Goal: Task Accomplishment & Management: Complete application form

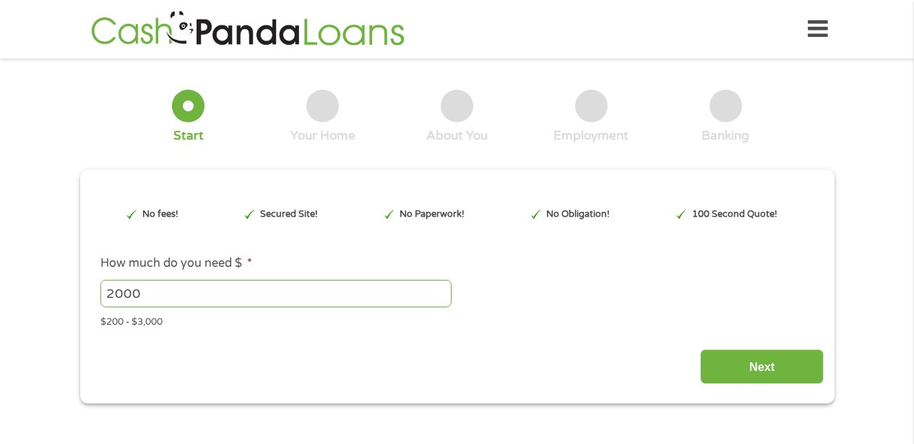
type input "EAIaIQobChMI1-bQpPvqjgMVkiCtBh33LR-cEAAYAiAAEgIJKPD_BwE"
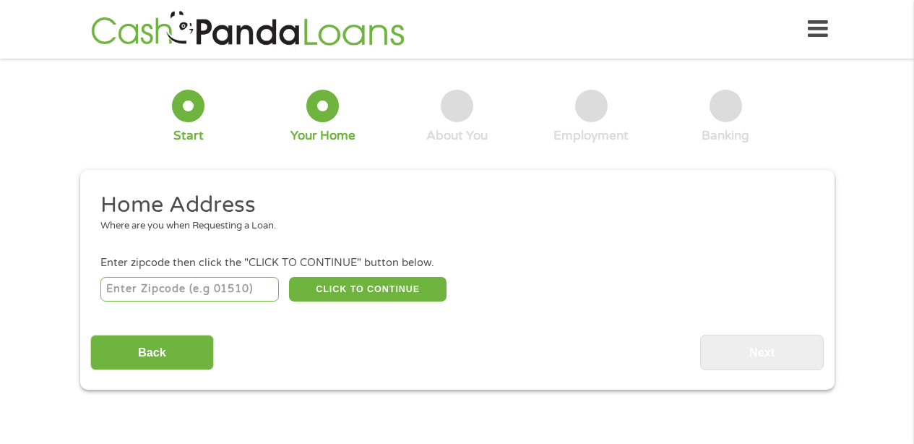
scroll to position [4, 0]
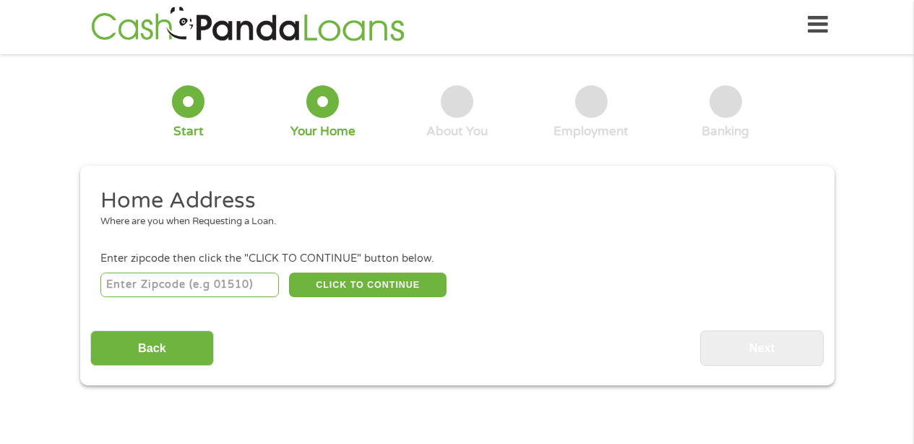
click at [152, 285] on input "number" at bounding box center [189, 285] width 179 height 25
type input "95503"
click at [359, 283] on button "CLICK TO CONTINUE" at bounding box center [368, 285] width 158 height 25
type input "95503"
type input "Eureka"
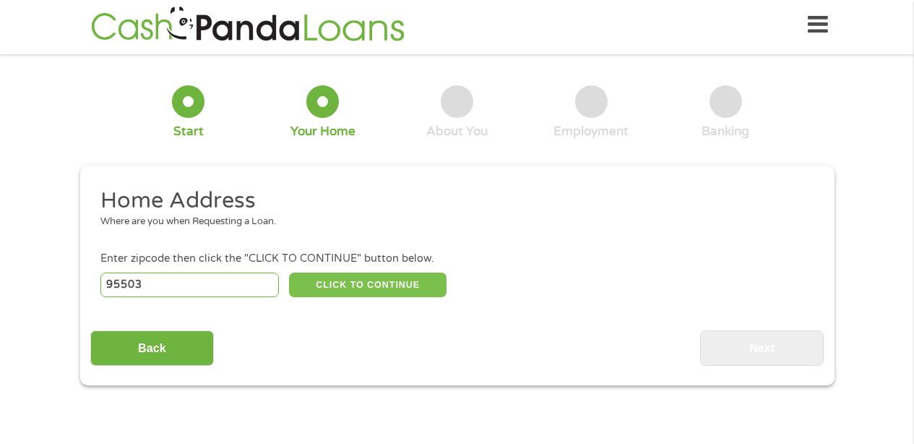
select select "[US_STATE]"
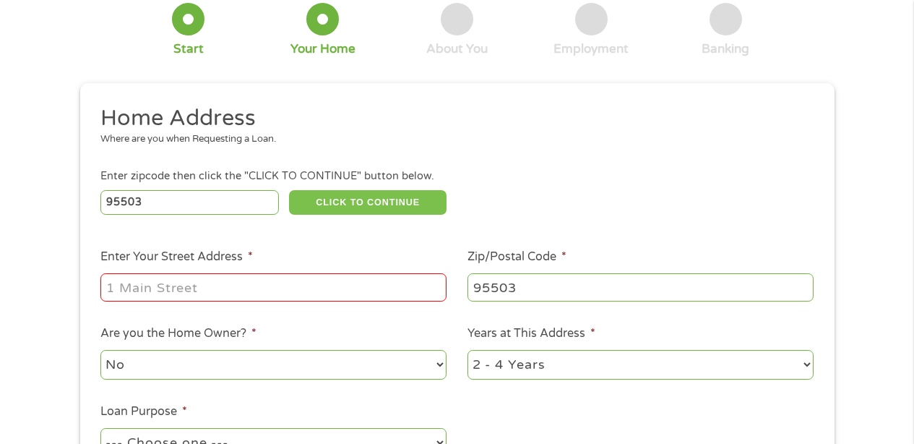
scroll to position [119, 0]
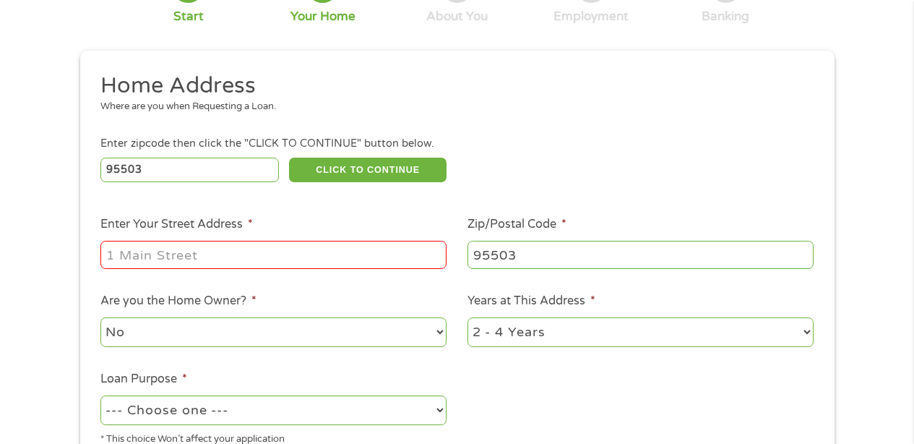
click at [142, 259] on input "Enter Your Street Address *" at bounding box center [273, 254] width 346 height 27
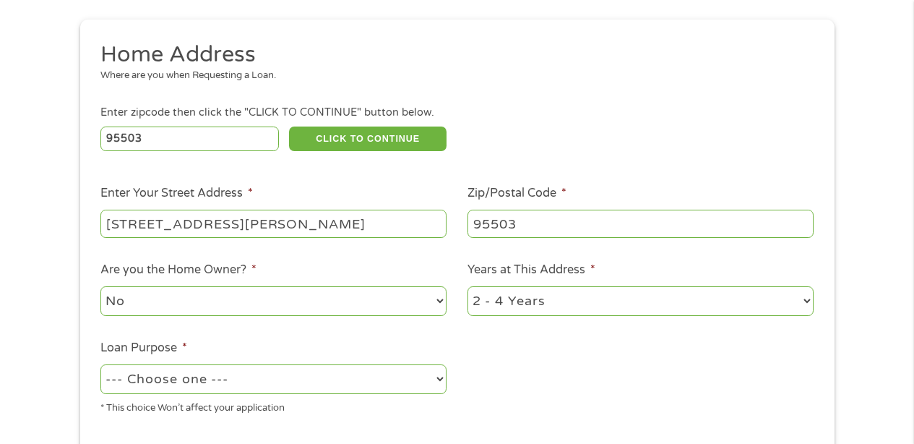
scroll to position [223, 0]
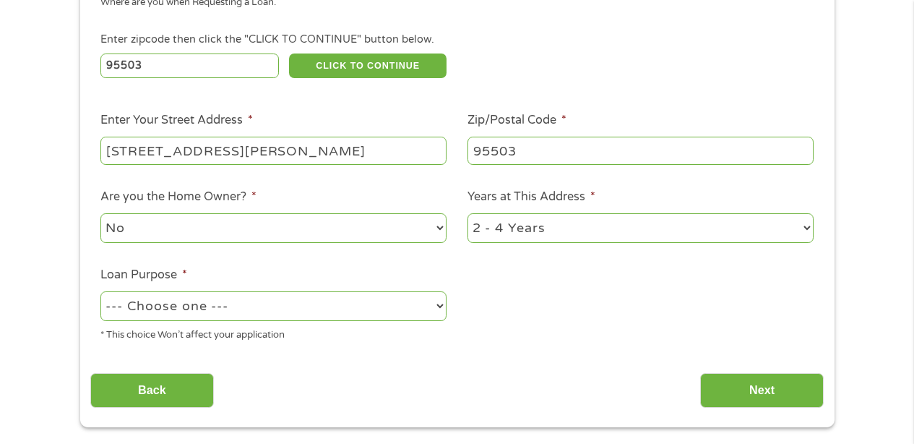
type input "[STREET_ADDRESS][PERSON_NAME]"
click at [229, 311] on select "--- Choose one --- Pay Bills Debt Consolidation Home Improvement Major Purchase…" at bounding box center [273, 306] width 346 height 30
select select "paybills"
click at [755, 385] on input "Next" at bounding box center [762, 390] width 124 height 35
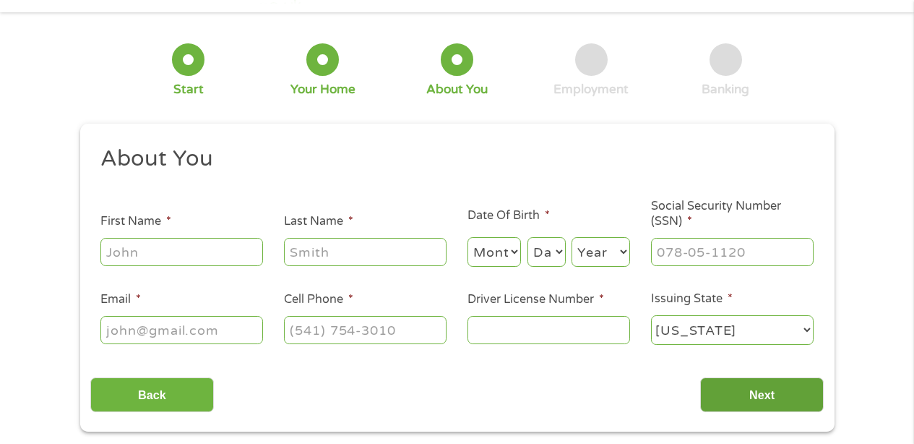
scroll to position [0, 0]
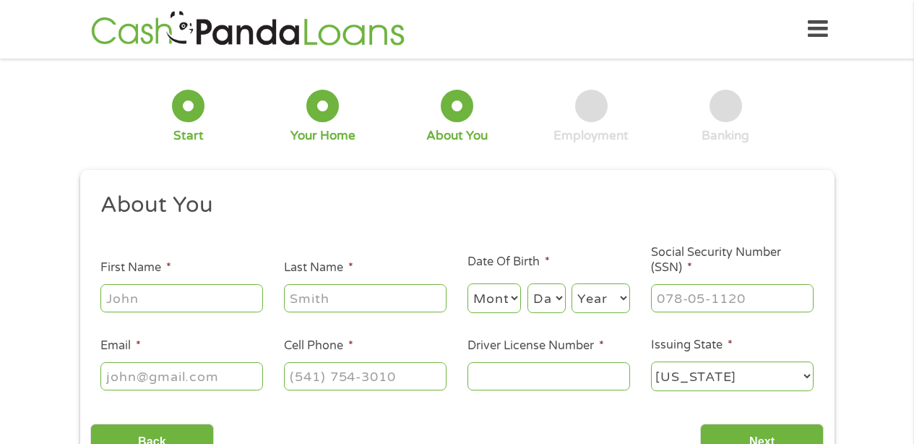
click at [124, 300] on input "First Name *" at bounding box center [181, 297] width 163 height 27
type input "[PERSON_NAME]"
click at [300, 297] on input "Last Name *" at bounding box center [365, 297] width 163 height 27
type input "[PERSON_NAME]"
click at [496, 293] on select "Month 1 2 3 4 5 6 7 8 9 10 11 12" at bounding box center [495, 298] width 54 height 30
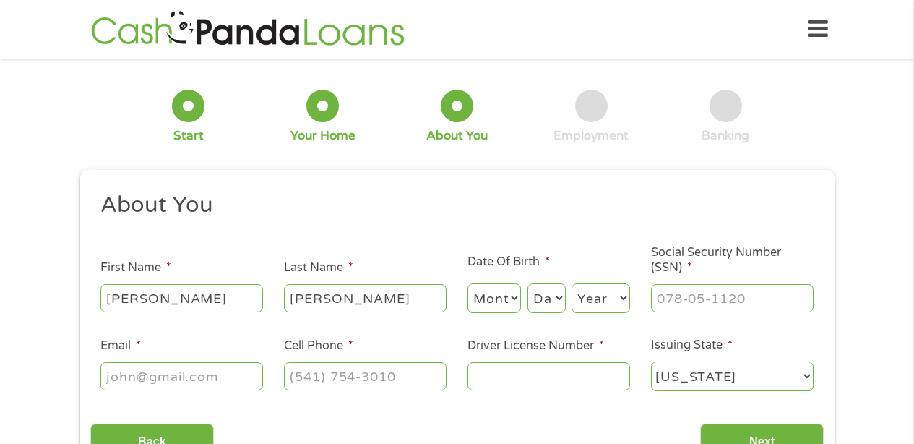
click at [508, 299] on select "Month 1 2 3 4 5 6 7 8 9 10 11 12" at bounding box center [495, 298] width 54 height 30
select select "10"
click at [555, 300] on select "Day 1 2 3 4 5 6 7 8 9 10 11 12 13 14 15 16 17 18 19 20 21 22 23 24 25 26 27 28 …" at bounding box center [547, 298] width 38 height 30
select select "22"
click at [609, 299] on select "Year [DATE] 2006 2005 2004 2003 2002 2001 2000 1999 1998 1997 1996 1995 1994 19…" at bounding box center [601, 298] width 59 height 30
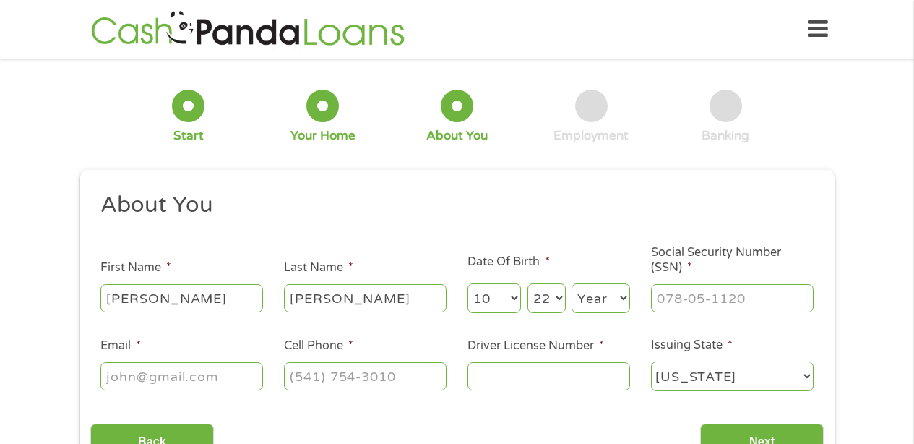
select select "1955"
click at [683, 304] on input "___-__-____" at bounding box center [732, 297] width 163 height 27
type input "563-80-0705"
click at [122, 377] on input "Email *" at bounding box center [181, 375] width 163 height 27
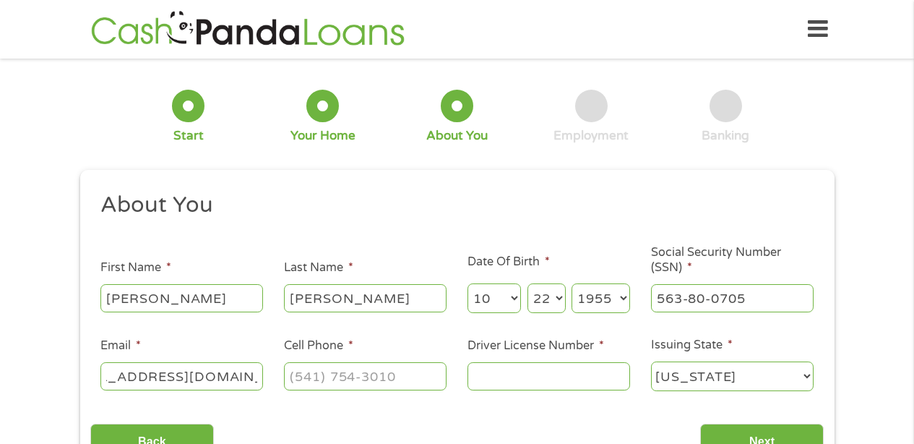
type input "[EMAIL_ADDRESS][DOMAIN_NAME]"
click at [292, 375] on input "(___) ___-____" at bounding box center [365, 375] width 163 height 27
type input "[PHONE_NUMBER]"
click at [483, 370] on input "Driver License Number *" at bounding box center [549, 375] width 163 height 27
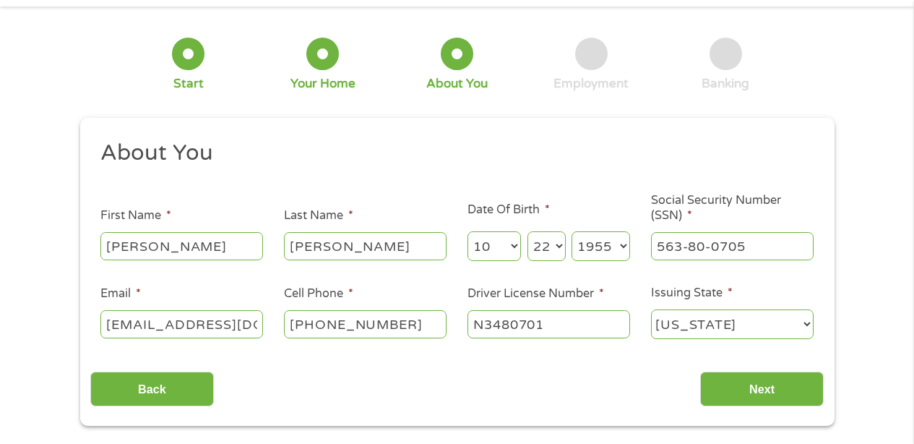
scroll to position [110, 0]
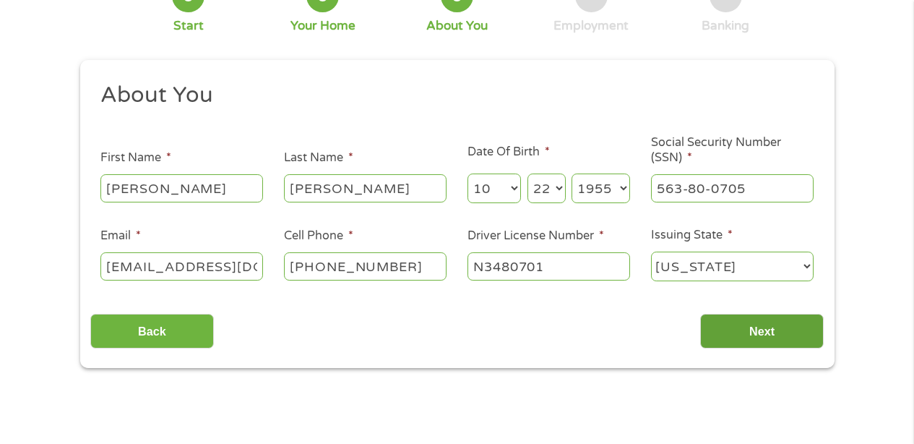
type input "N3480701"
click at [755, 333] on input "Next" at bounding box center [762, 331] width 124 height 35
click at [747, 330] on input "Next" at bounding box center [762, 331] width 124 height 35
click at [753, 328] on input "Next" at bounding box center [762, 331] width 124 height 35
click at [751, 332] on input "Next" at bounding box center [762, 331] width 124 height 35
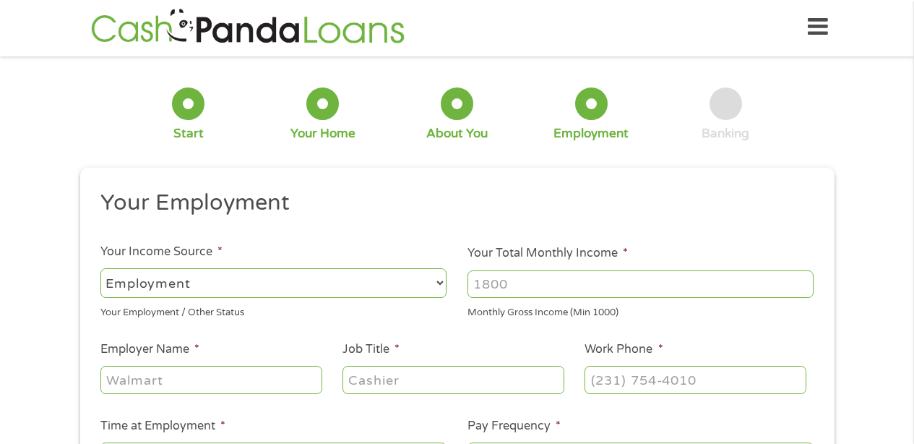
scroll to position [0, 0]
click at [112, 278] on select "--- Choose one --- Employment [DEMOGRAPHIC_DATA] Benefits" at bounding box center [273, 283] width 346 height 30
click at [476, 287] on input "Your Total Monthly Income *" at bounding box center [641, 283] width 346 height 27
type input "4700"
click at [119, 383] on input "Employer Name *" at bounding box center [210, 379] width 221 height 27
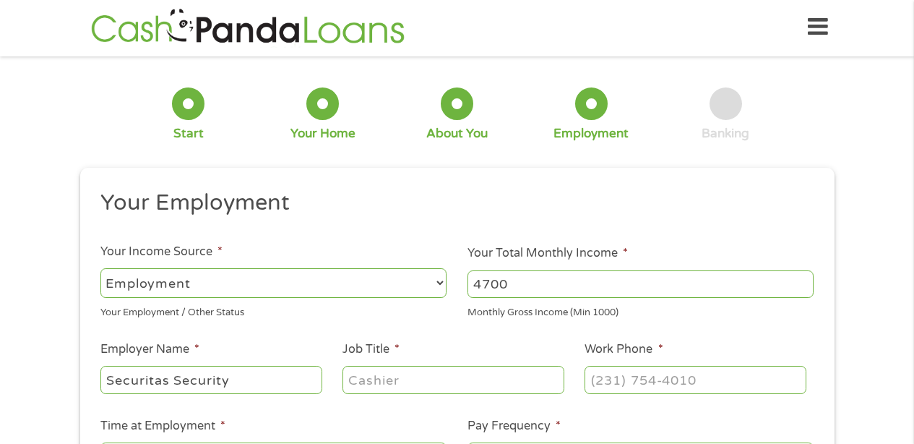
type input "Securitas Security"
click at [372, 383] on input "Job Title *" at bounding box center [453, 379] width 221 height 27
type input "Security Officer"
click at [592, 382] on input "(___) ___-____" at bounding box center [695, 379] width 221 height 27
type input "[PHONE_NUMBER]"
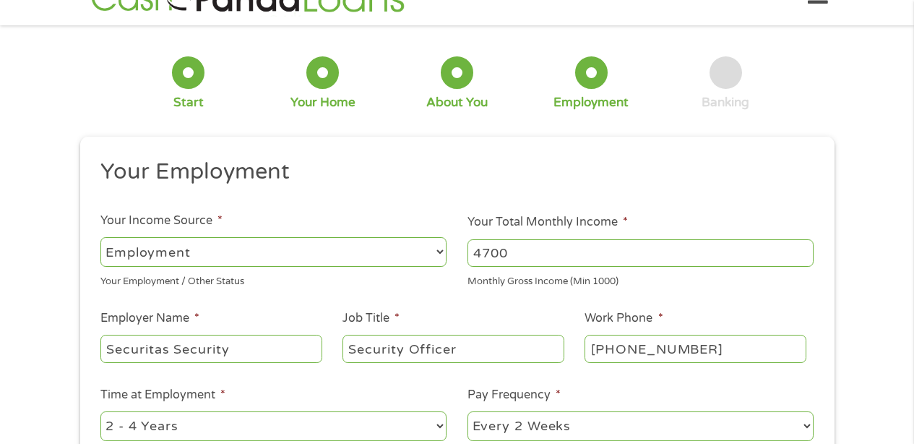
scroll to position [280, 0]
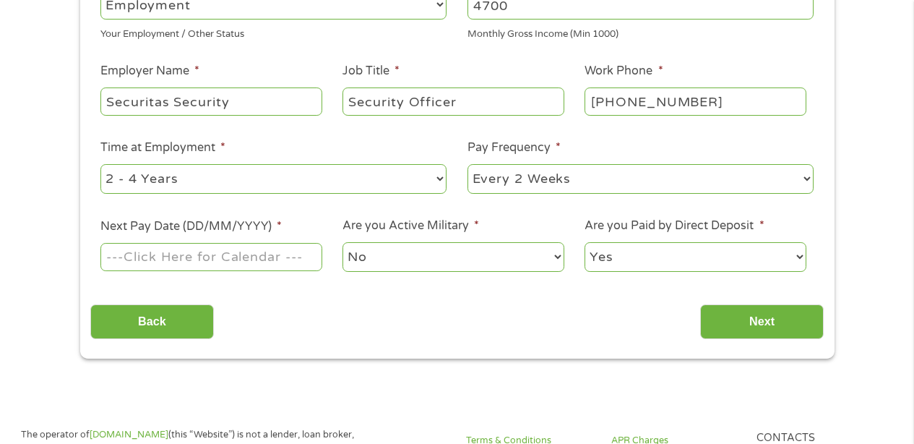
click at [191, 173] on select "--- Choose one --- 1 Year or less 1 - 2 Years 2 - 4 Years Over 4 Years" at bounding box center [273, 179] width 346 height 30
select select "60months"
click at [579, 174] on select "--- Choose one --- Every 2 Weeks Every Week Monthly Semi-Monthly" at bounding box center [641, 179] width 346 height 30
select select "weekly"
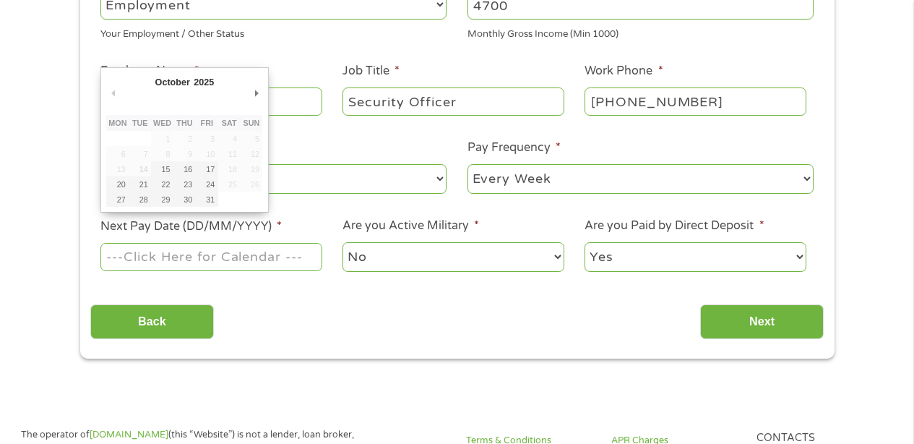
click at [122, 259] on input "Next Pay Date (DD/MM/YYYY) *" at bounding box center [210, 256] width 221 height 27
type input "[DATE]"
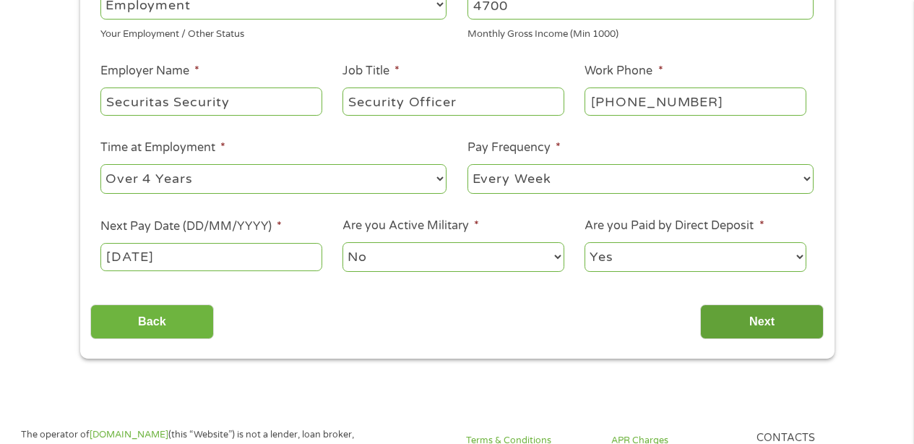
click at [772, 318] on input "Next" at bounding box center [762, 321] width 124 height 35
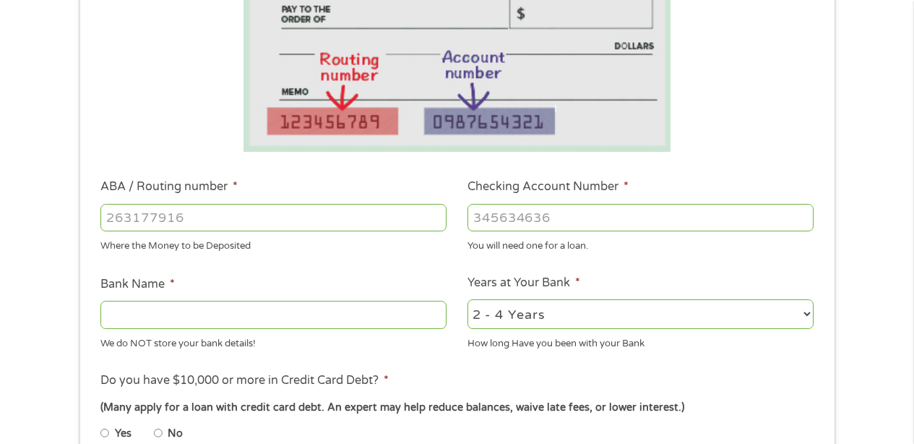
scroll to position [338, 0]
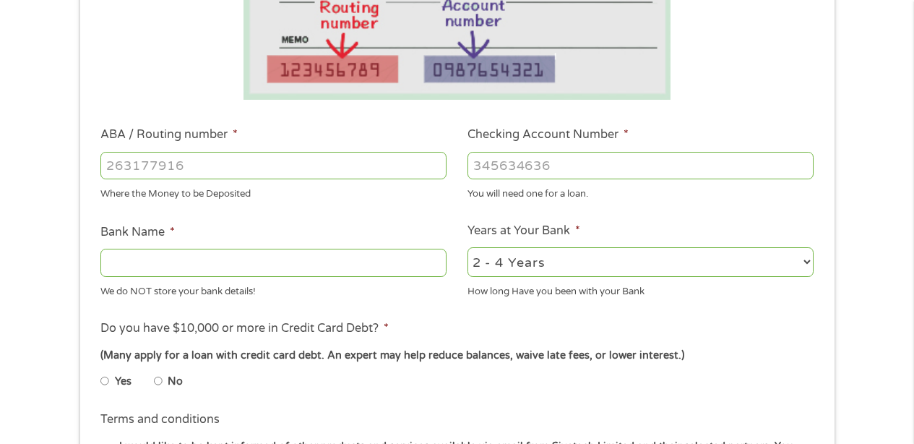
click at [150, 264] on input "Bank Name *" at bounding box center [273, 262] width 346 height 27
type input "US Bank"
click at [116, 166] on input "ABA / Routing number *" at bounding box center [273, 165] width 346 height 27
click at [159, 382] on input "No" at bounding box center [158, 380] width 9 height 23
radio input "true"
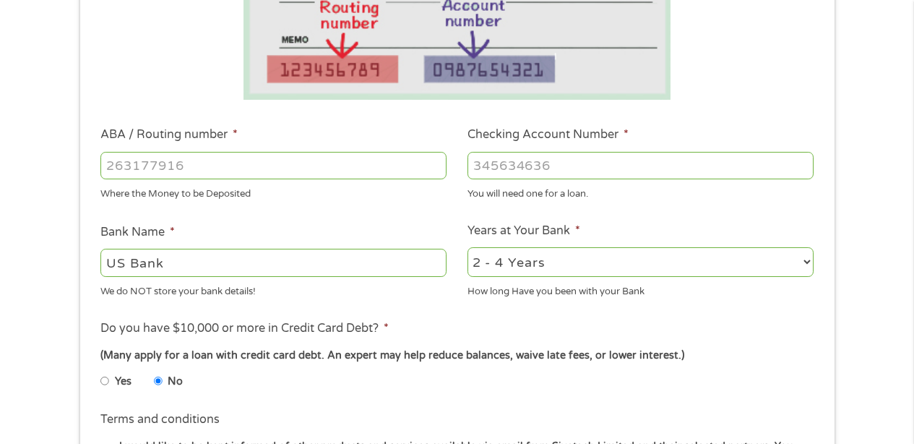
click at [113, 166] on input "ABA / Routing number *" at bounding box center [273, 165] width 346 height 27
type input "121122676"
type input "US BANK NA"
type input "121122676"
click at [489, 168] on input "Checking Account Number *" at bounding box center [641, 165] width 346 height 27
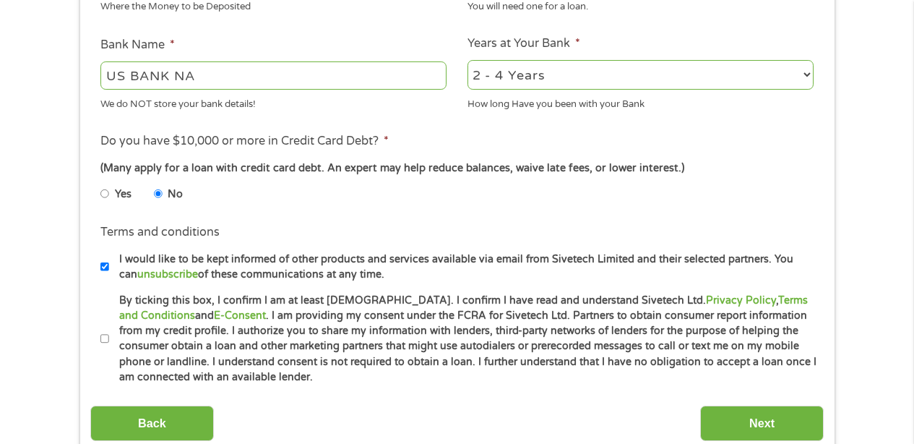
scroll to position [532, 0]
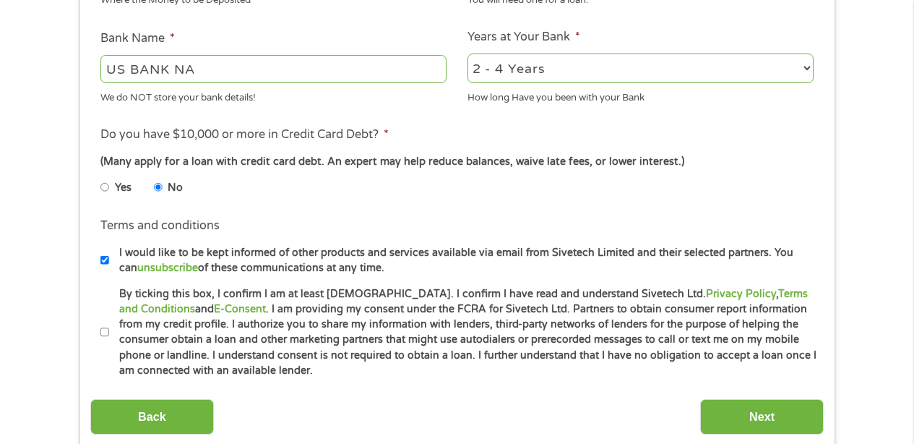
type input "157523960563"
click at [104, 335] on input "By ticking this box, I confirm I am at least [DEMOGRAPHIC_DATA]. I confirm I ha…" at bounding box center [104, 332] width 9 height 23
checkbox input "true"
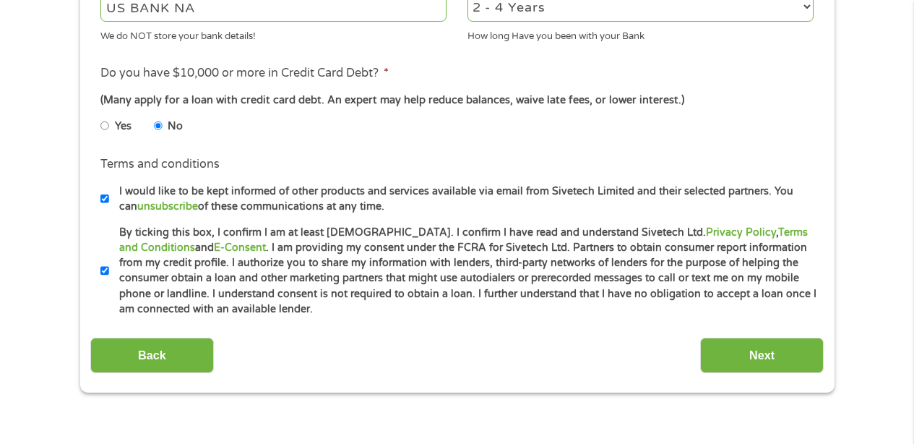
scroll to position [768, 0]
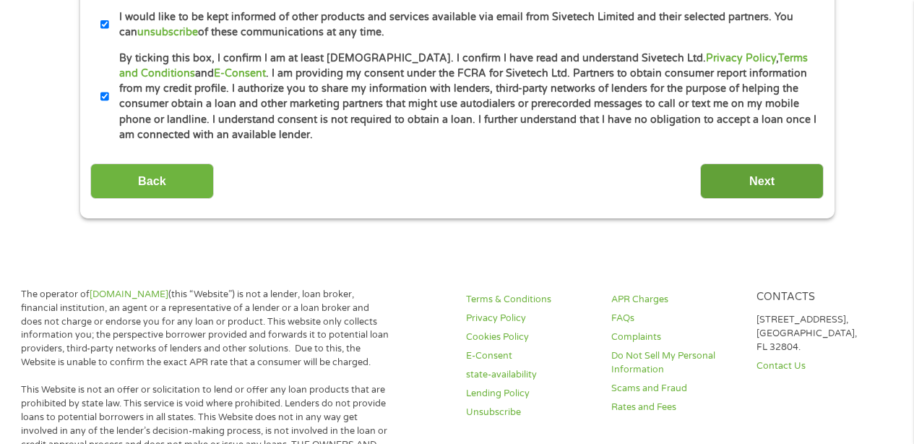
click at [752, 174] on input "Next" at bounding box center [762, 180] width 124 height 35
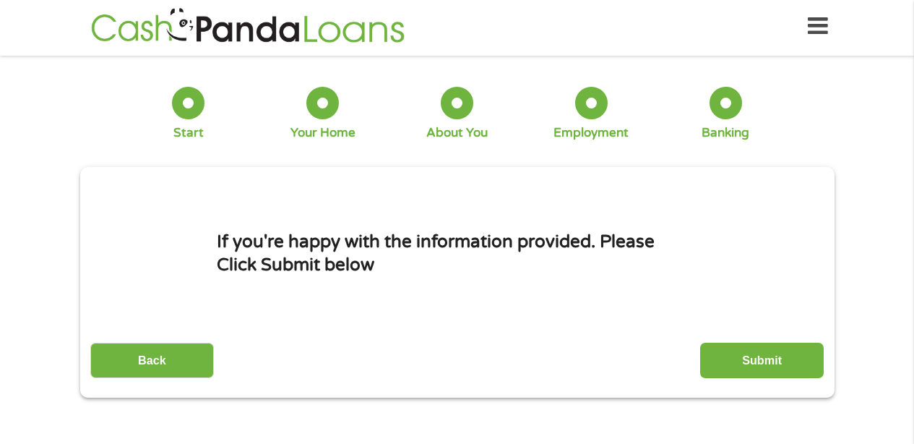
scroll to position [0, 0]
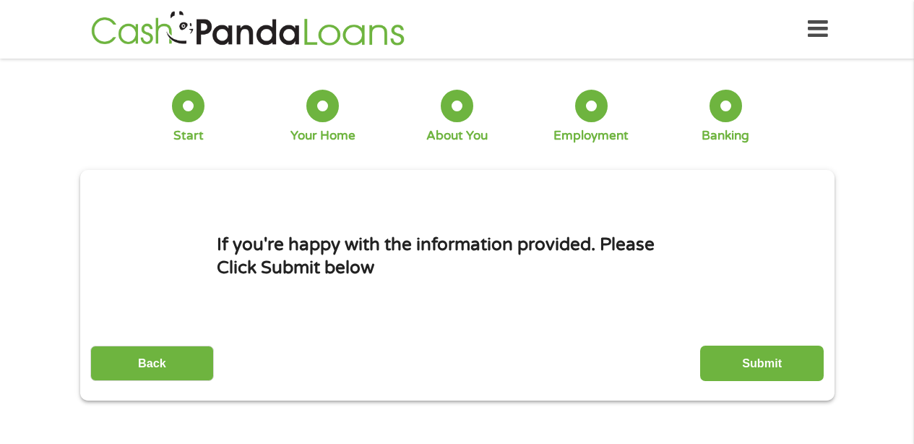
click at [752, 358] on input "Submit" at bounding box center [762, 363] width 124 height 35
